Goal: Task Accomplishment & Management: Manage account settings

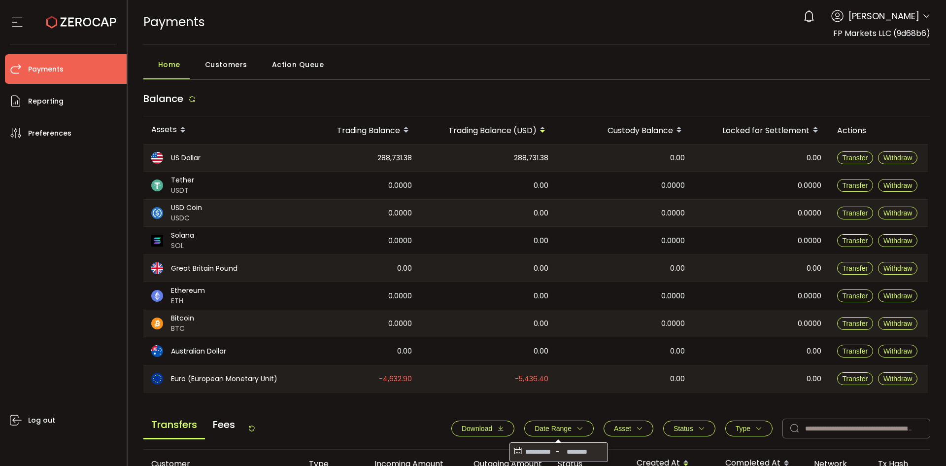
scroll to position [197, 0]
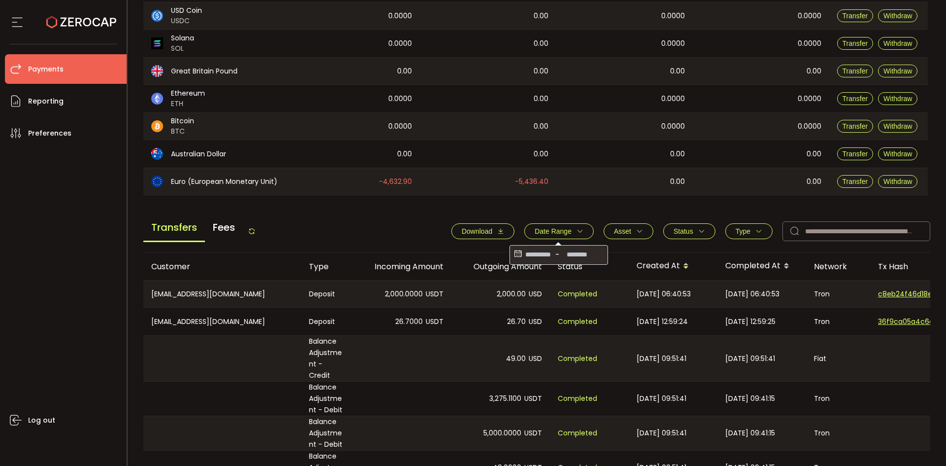
click at [413, 239] on div "Transfers Fees Download Date Range - Asset BTC ETH EUR GBP SOL USD USDC USDT XR…" at bounding box center [536, 233] width 787 height 37
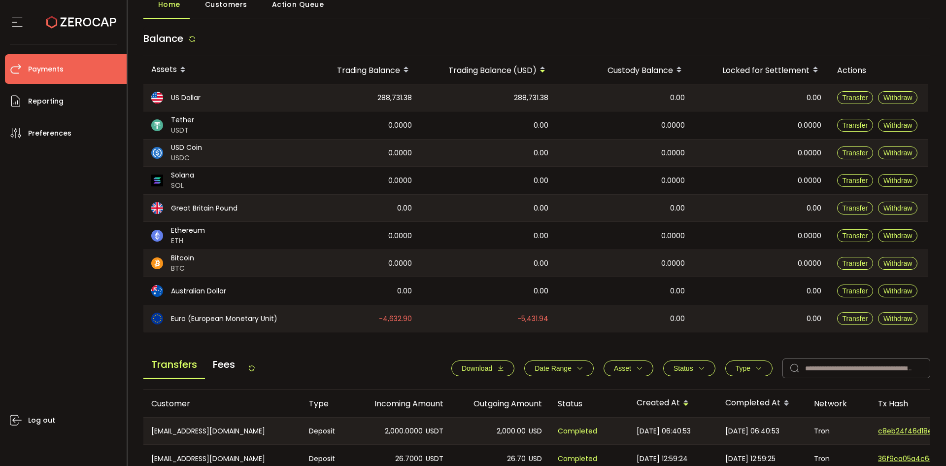
scroll to position [99, 0]
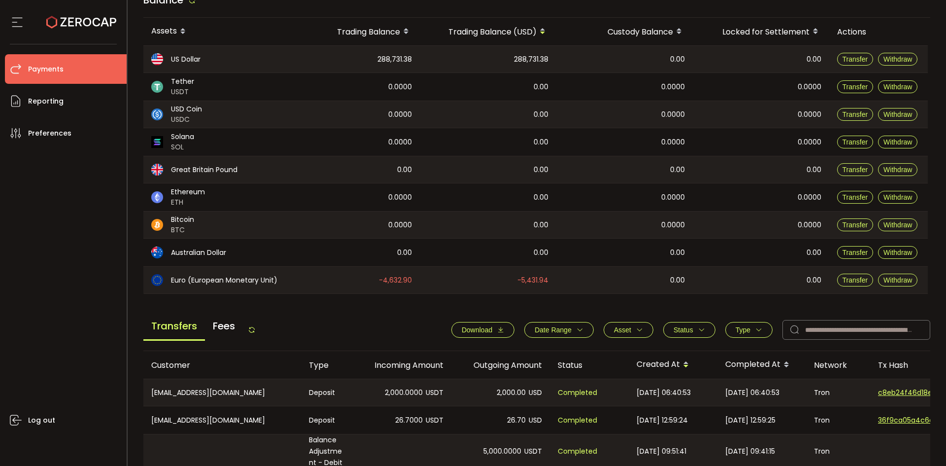
click at [256, 323] on div "Transfers Fees" at bounding box center [199, 329] width 112 height 22
click at [255, 327] on icon at bounding box center [252, 330] width 8 height 8
click at [560, 331] on span "Date Range" at bounding box center [553, 330] width 37 height 8
click at [659, 310] on main "Balance Assets Trading Balance Trading Balance (USD) Custody Balance Locked for…" at bounding box center [536, 388] width 787 height 800
